Goal: Navigation & Orientation: Find specific page/section

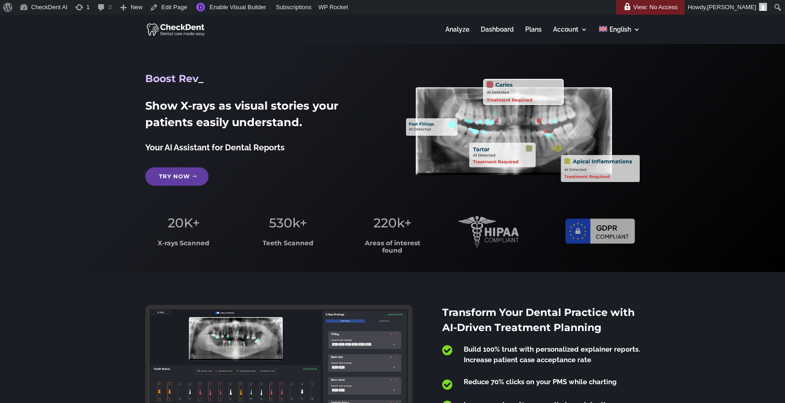
click at [183, 177] on link "Try Now" at bounding box center [176, 176] width 63 height 18
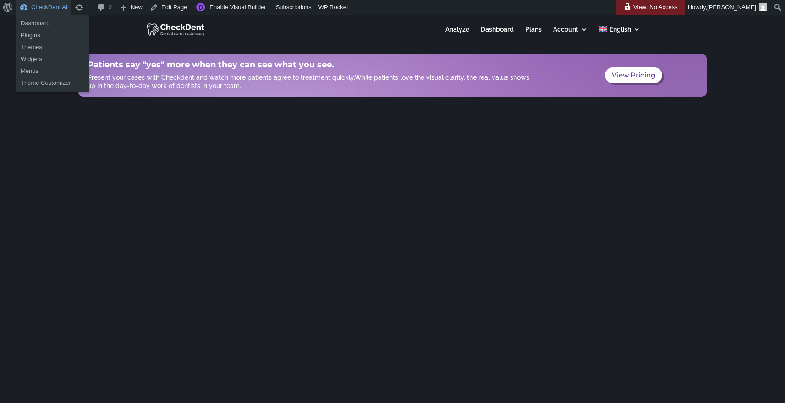
click at [61, 10] on link "CheckDent AI" at bounding box center [43, 7] width 55 height 15
